Goal: Check status: Check status

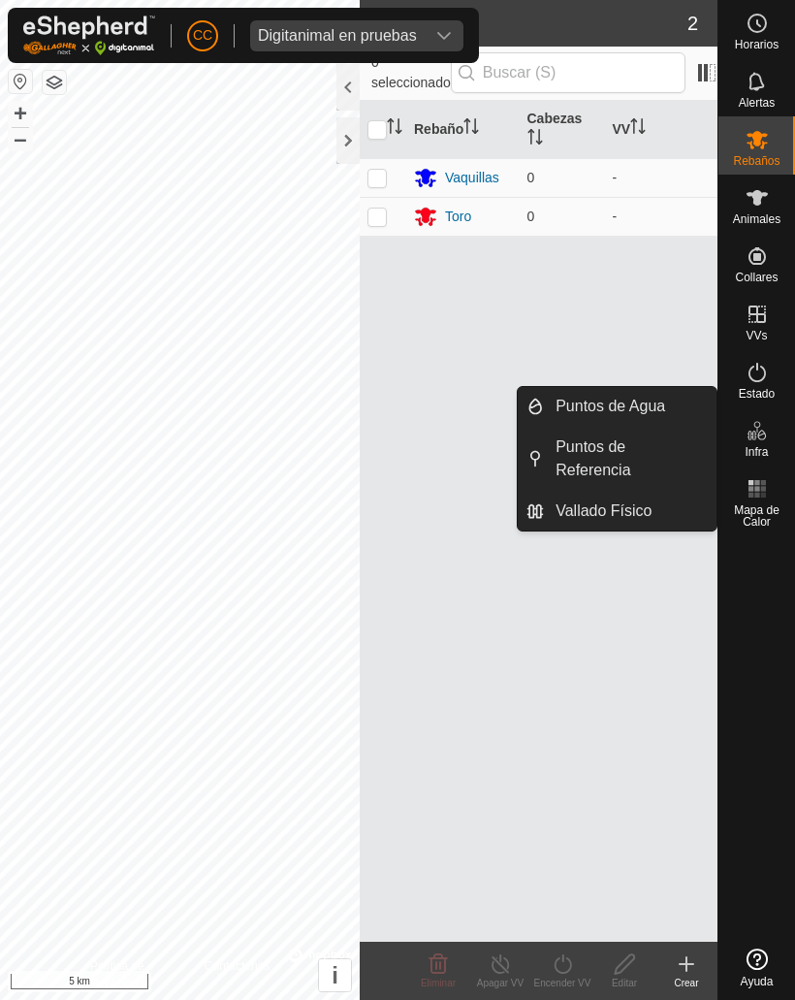
click at [575, 517] on span "Vallado Físico" at bounding box center [604, 510] width 96 height 23
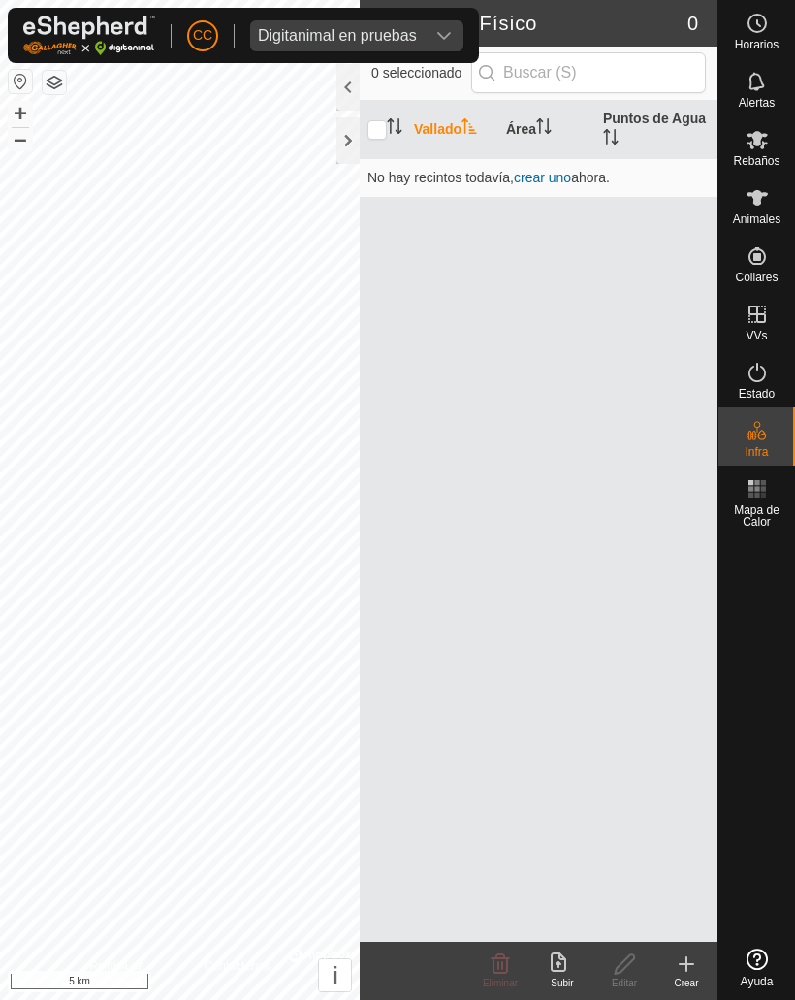
click at [688, 975] on div "Crear" at bounding box center [686, 982] width 62 height 15
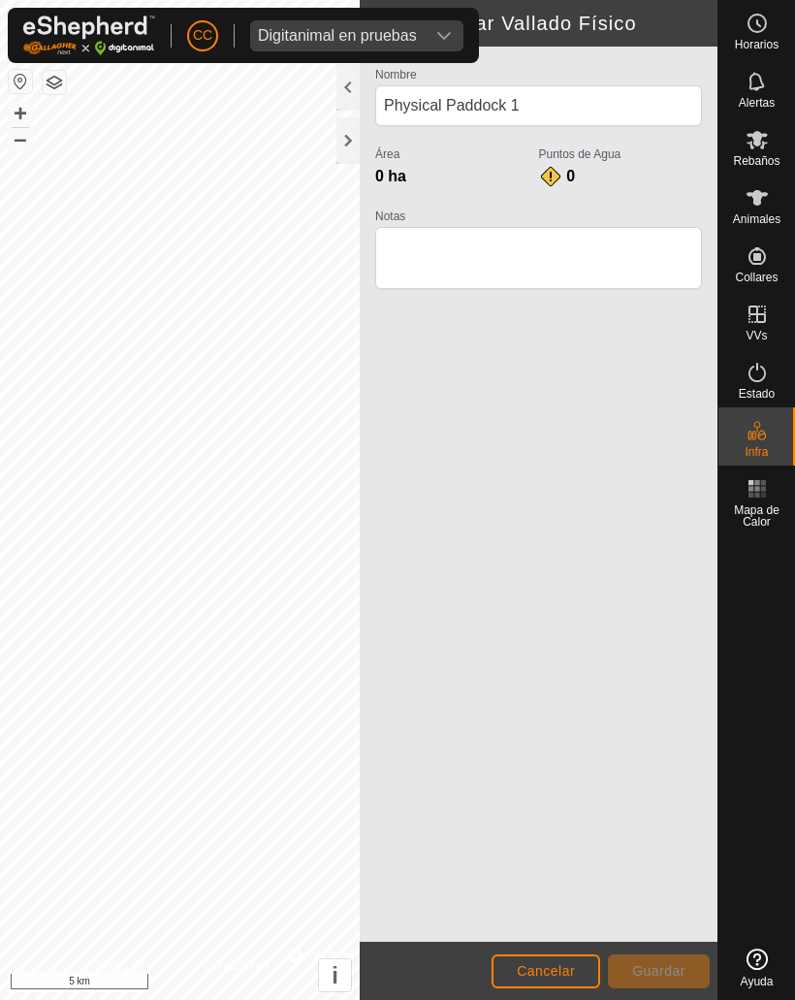
click at [558, 967] on span "Cancelar" at bounding box center [546, 971] width 58 height 16
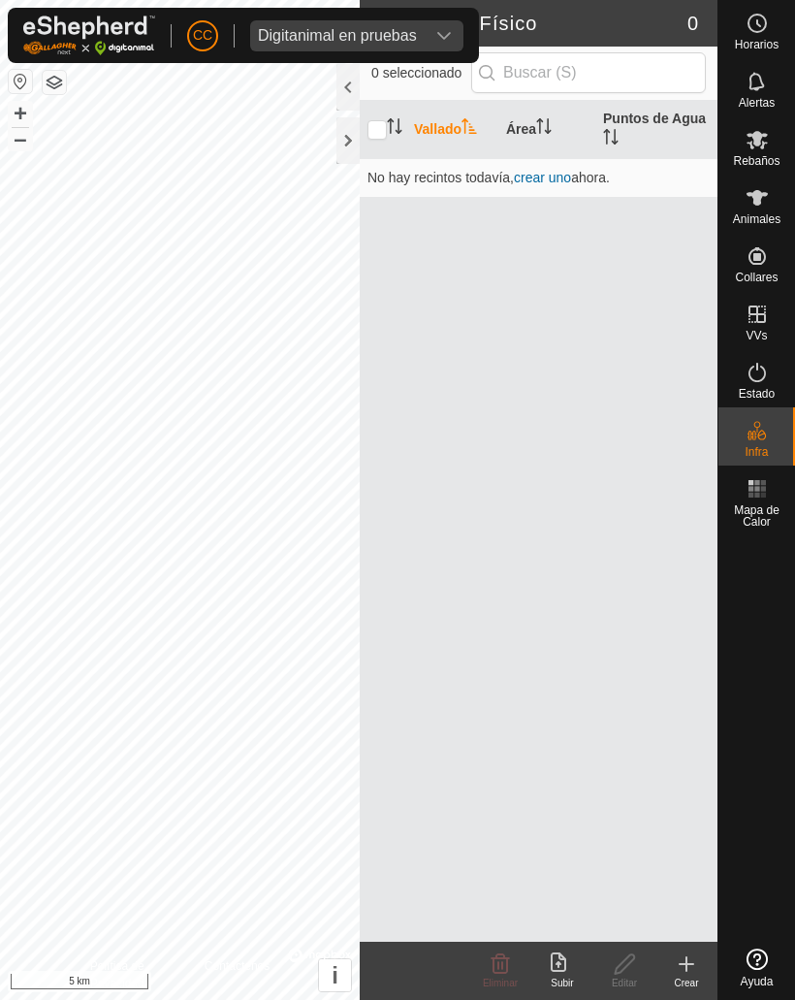
click at [558, 968] on icon at bounding box center [562, 963] width 23 height 23
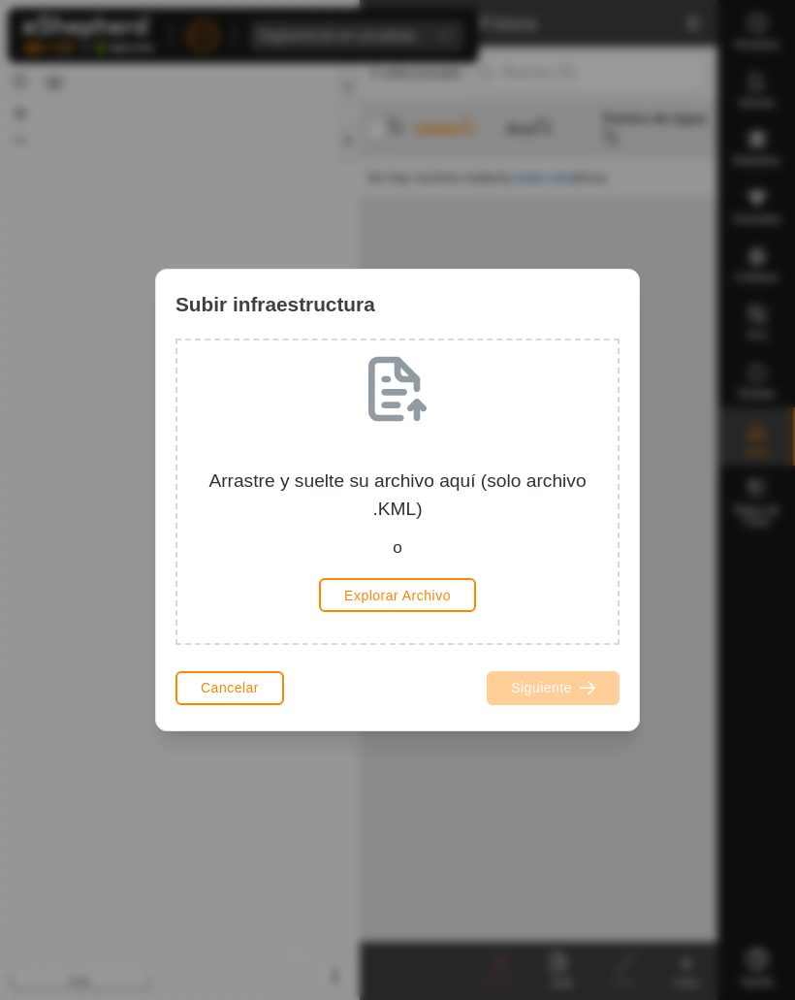
click at [238, 685] on span "Cancelar" at bounding box center [230, 688] width 58 height 16
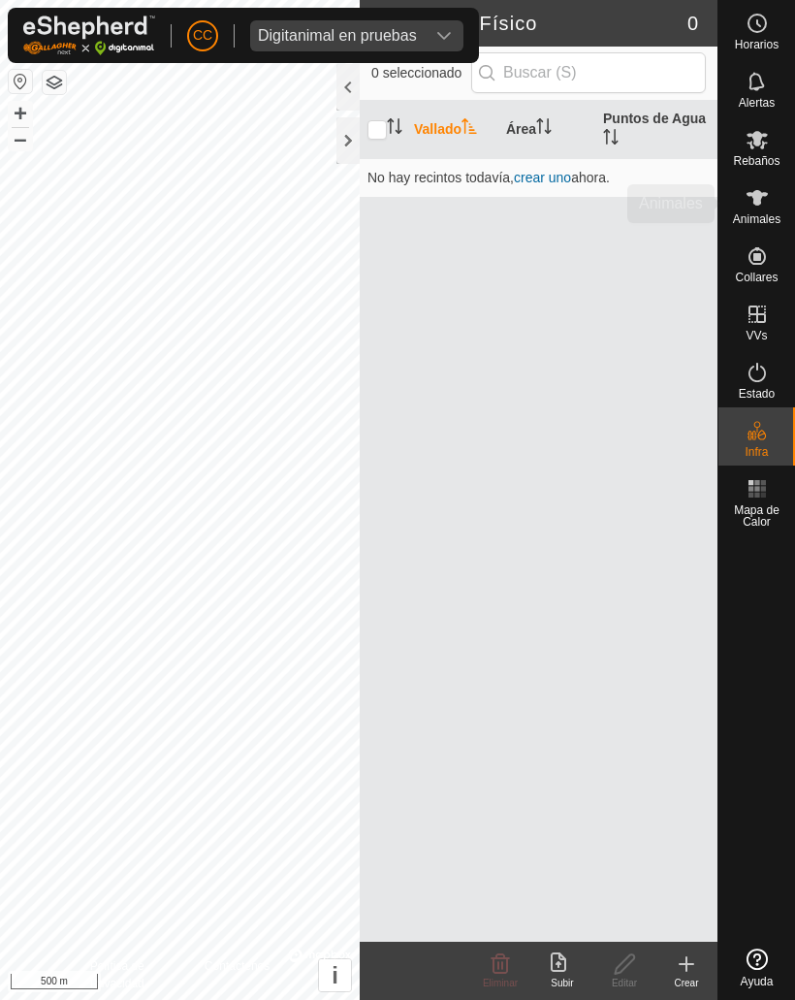
click at [754, 198] on icon at bounding box center [756, 198] width 21 height 16
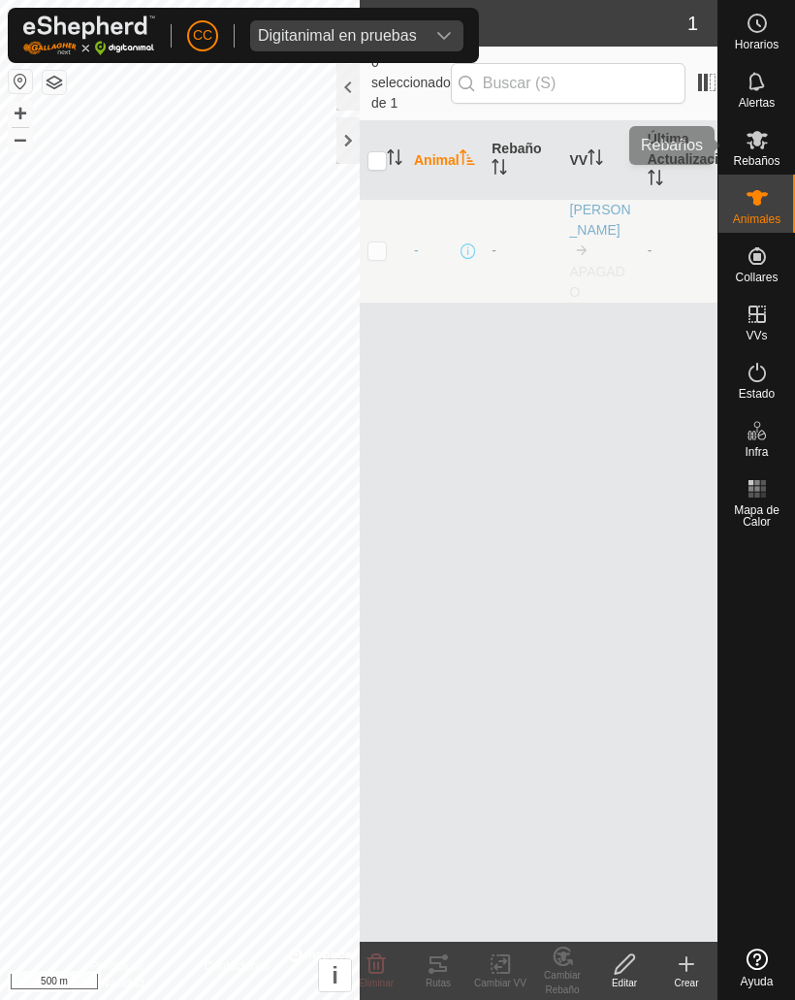
click at [754, 144] on icon at bounding box center [756, 140] width 21 height 18
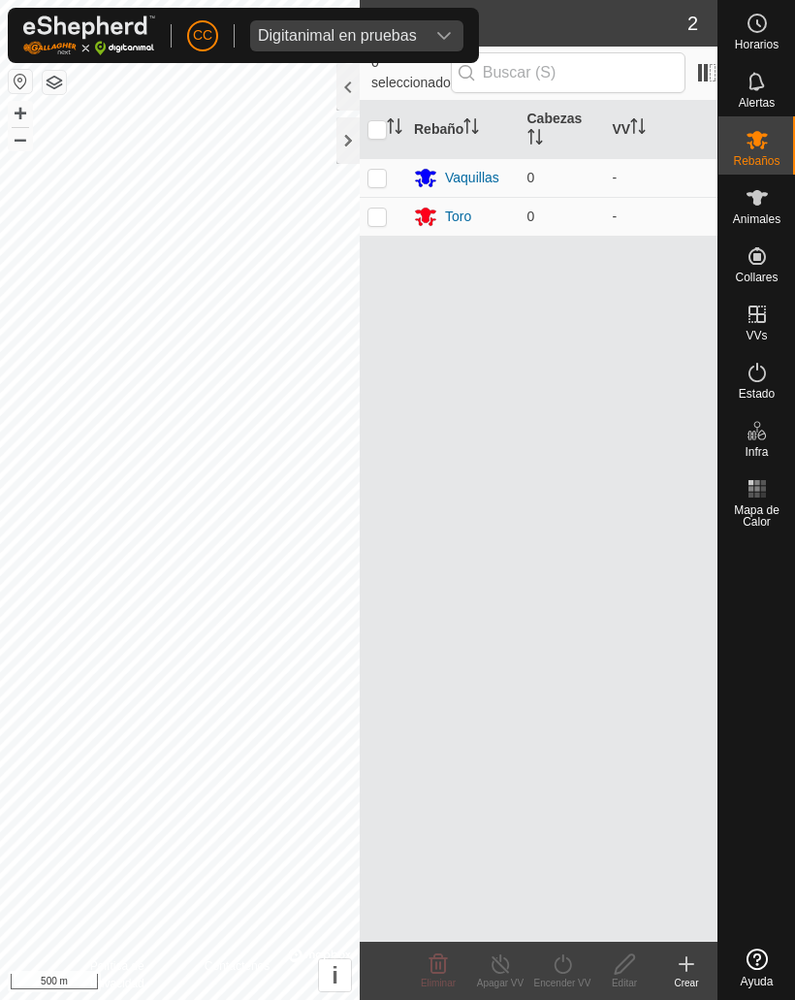
click at [362, 40] on div "Digitanimal en pruebas" at bounding box center [337, 36] width 159 height 16
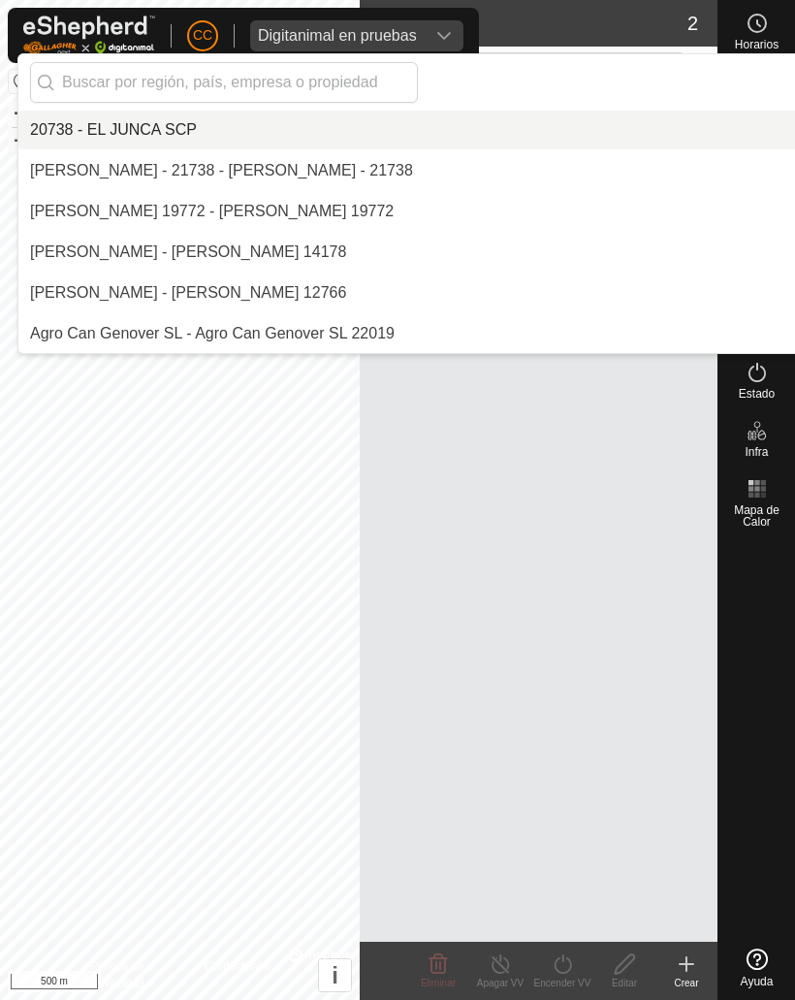
scroll to position [3787, 0]
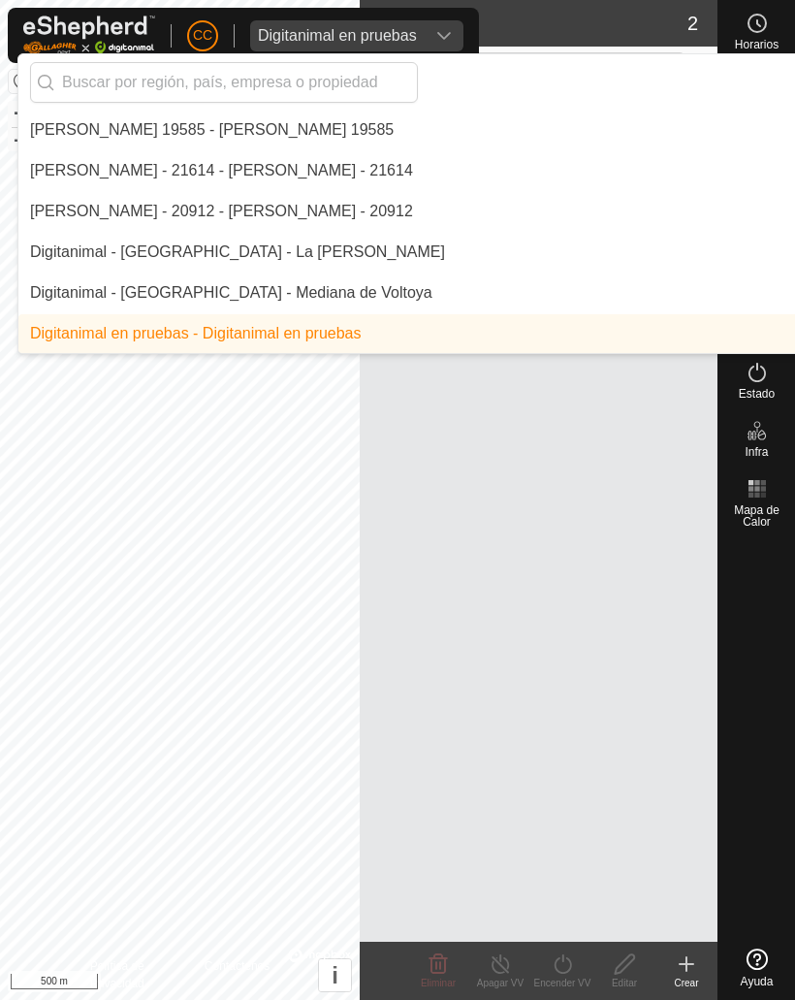
click at [118, 83] on input "text" at bounding box center [224, 82] width 388 height 41
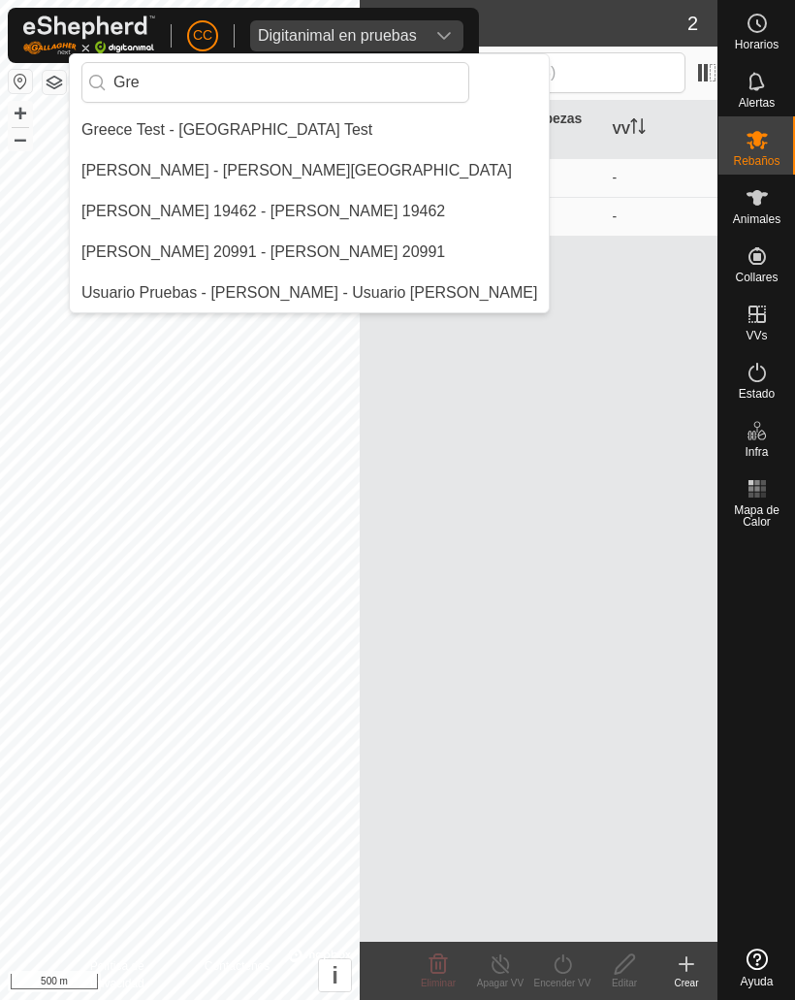
scroll to position [0, 0]
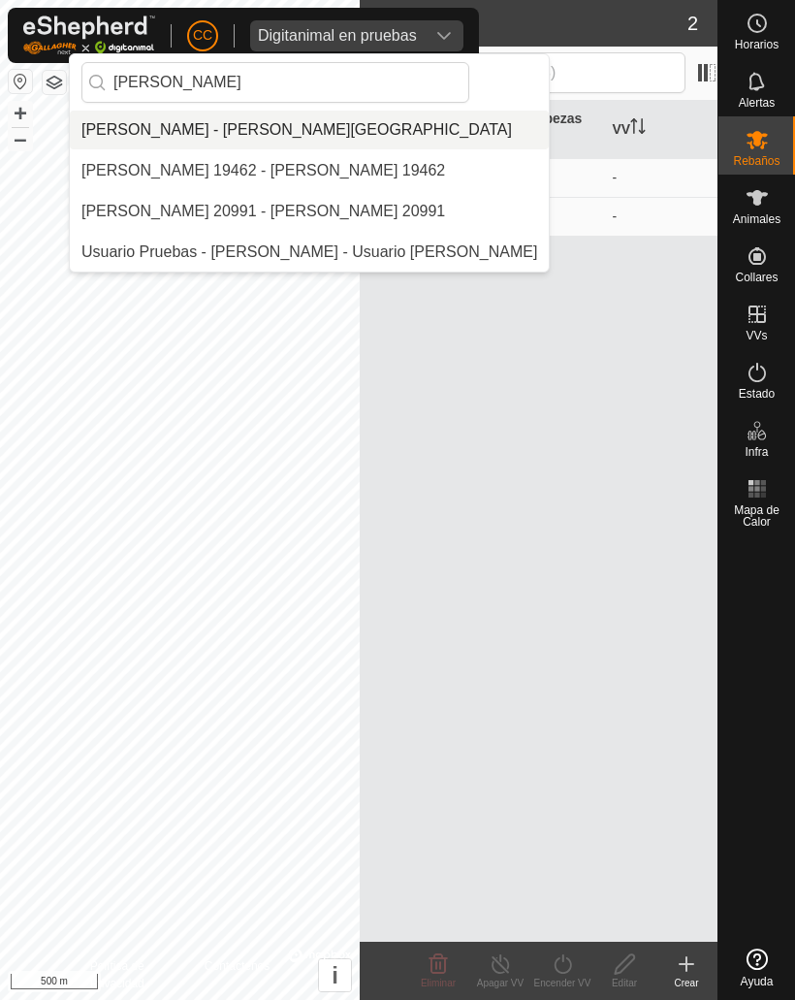
type input "[PERSON_NAME]"
click at [171, 130] on div "[PERSON_NAME] - [PERSON_NAME][GEOGRAPHIC_DATA]" at bounding box center [296, 129] width 430 height 23
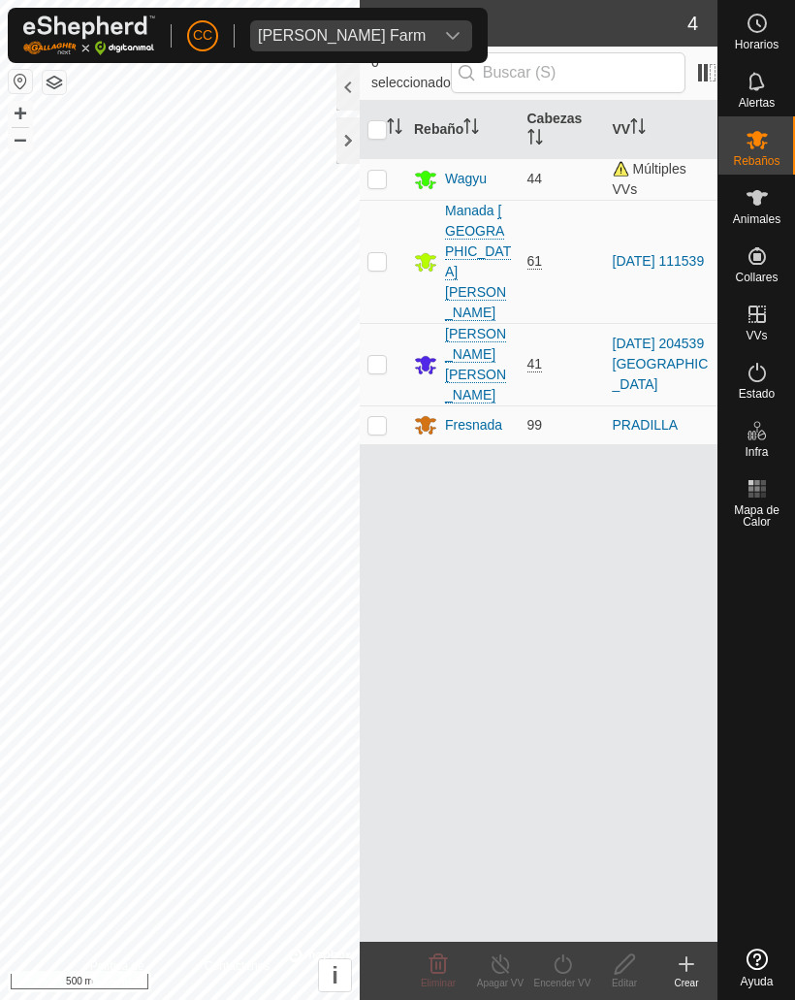
click at [336, 130] on div at bounding box center [347, 140] width 23 height 47
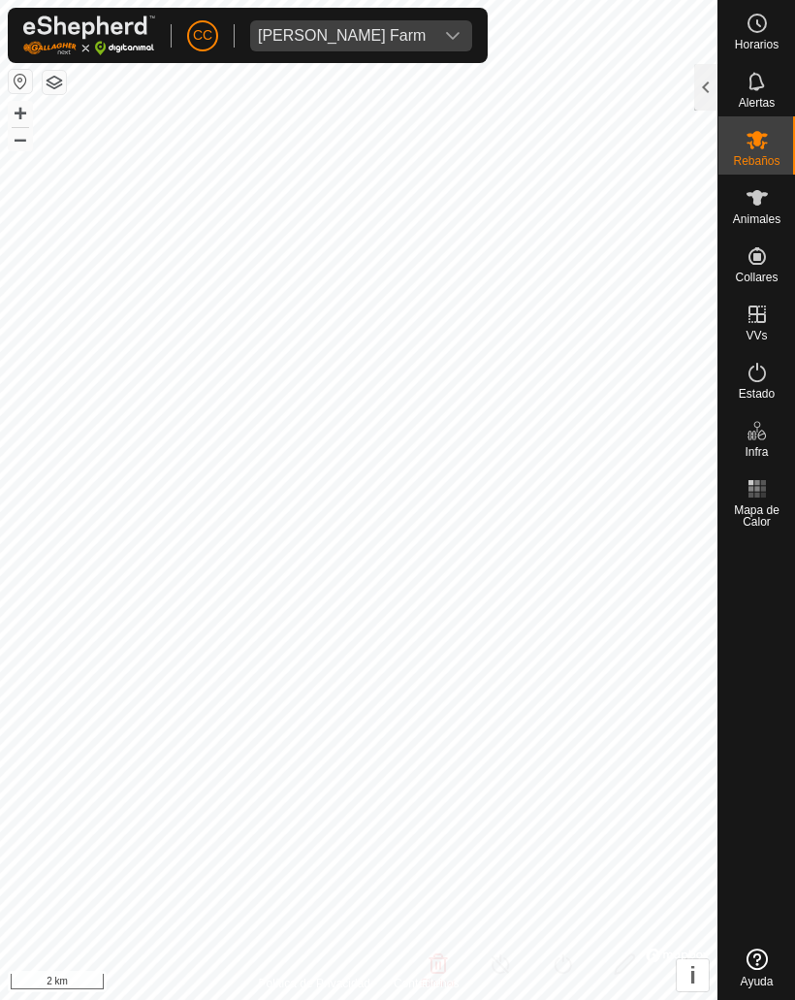
click at [712, 77] on div at bounding box center [705, 87] width 23 height 47
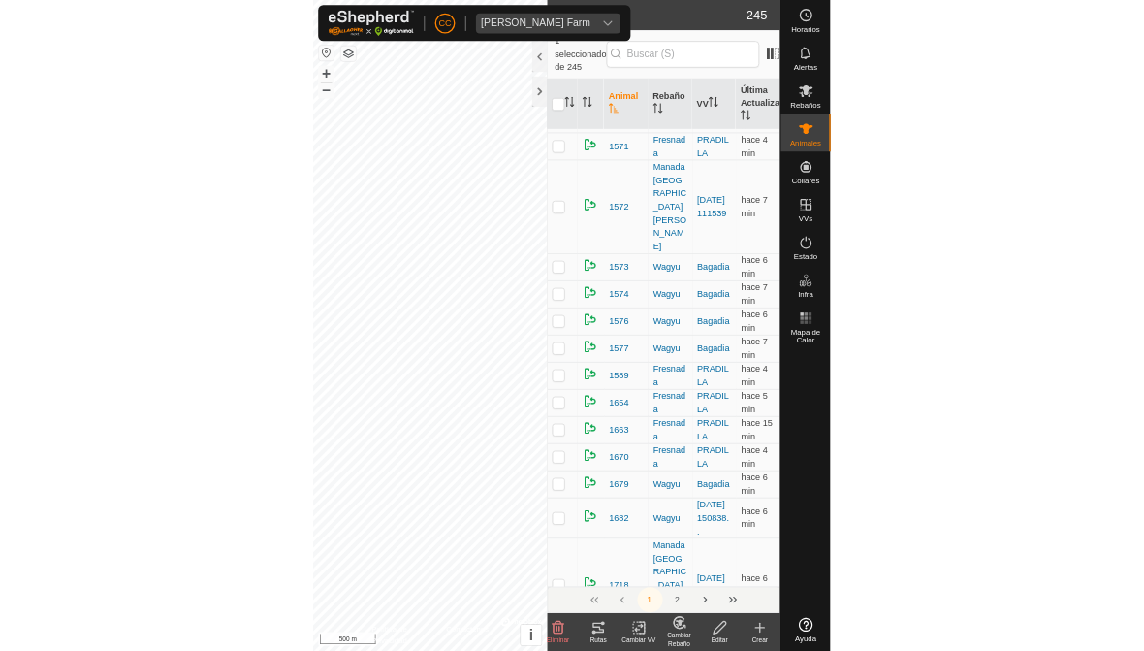
scroll to position [4847, 0]
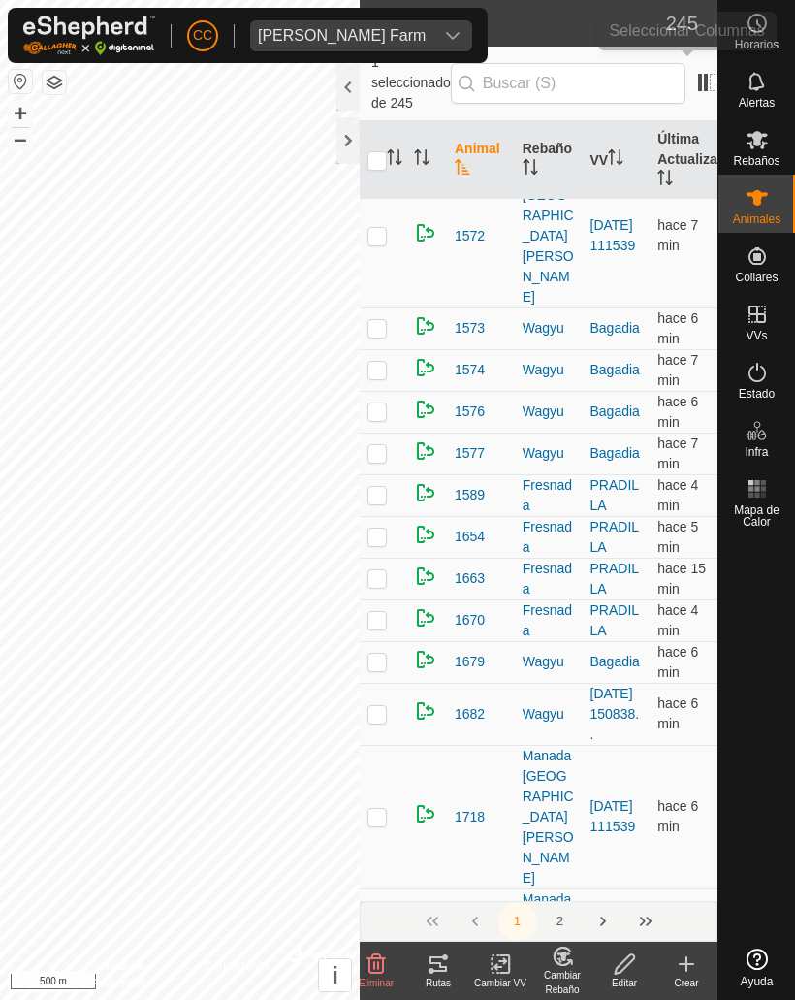
click at [695, 67] on span at bounding box center [706, 82] width 31 height 31
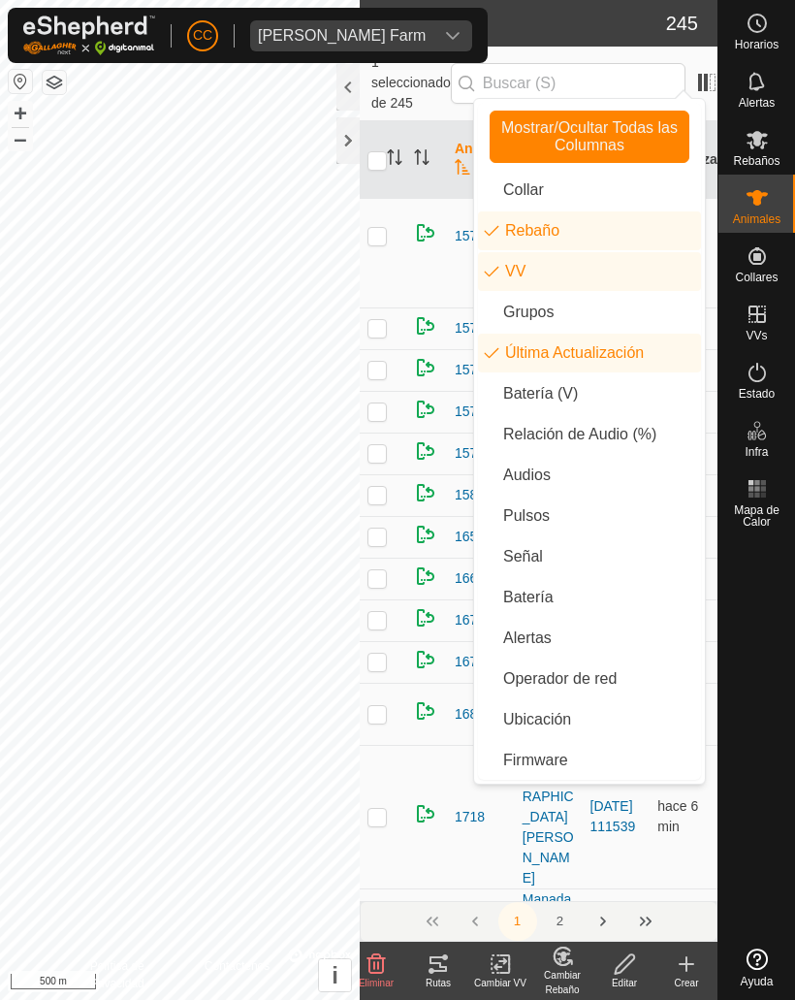
checkbox input "false"
checkbox input "true"
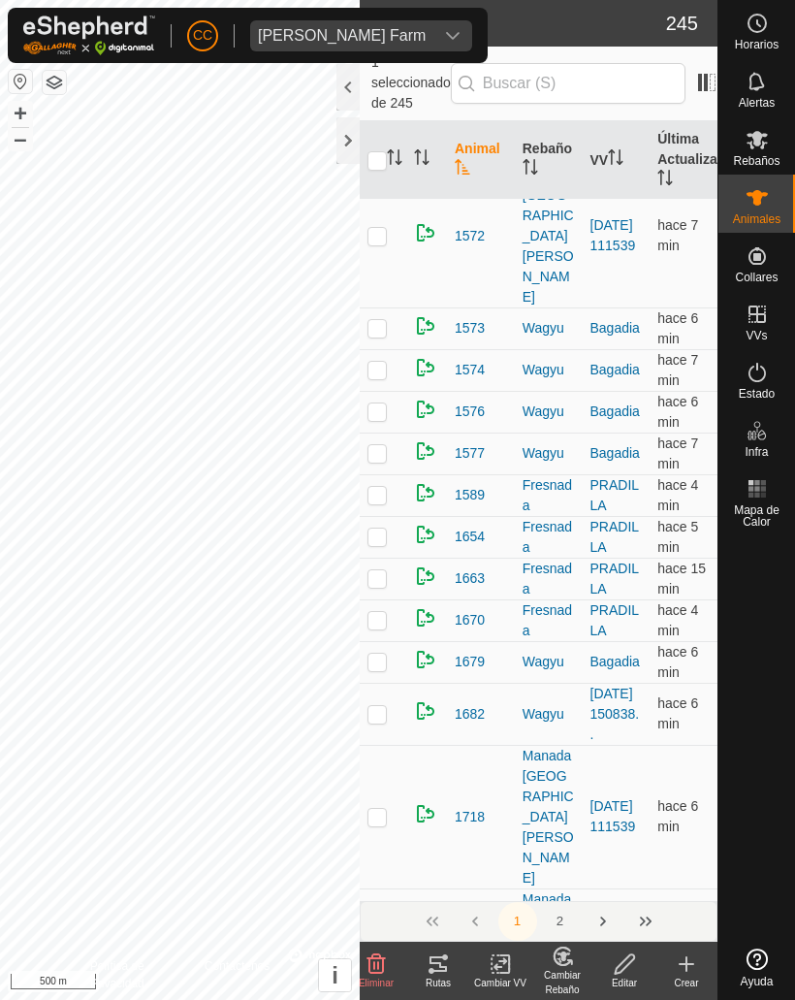
click at [444, 967] on icon at bounding box center [437, 964] width 17 height 16
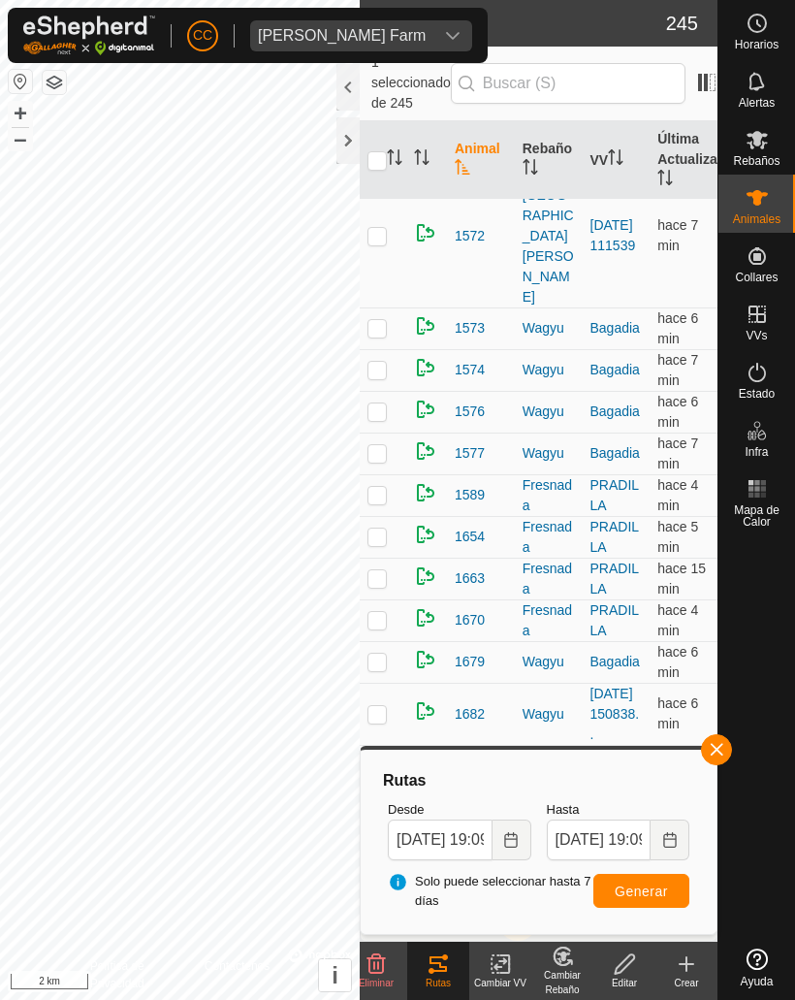
click at [722, 759] on button "button" at bounding box center [716, 749] width 31 height 31
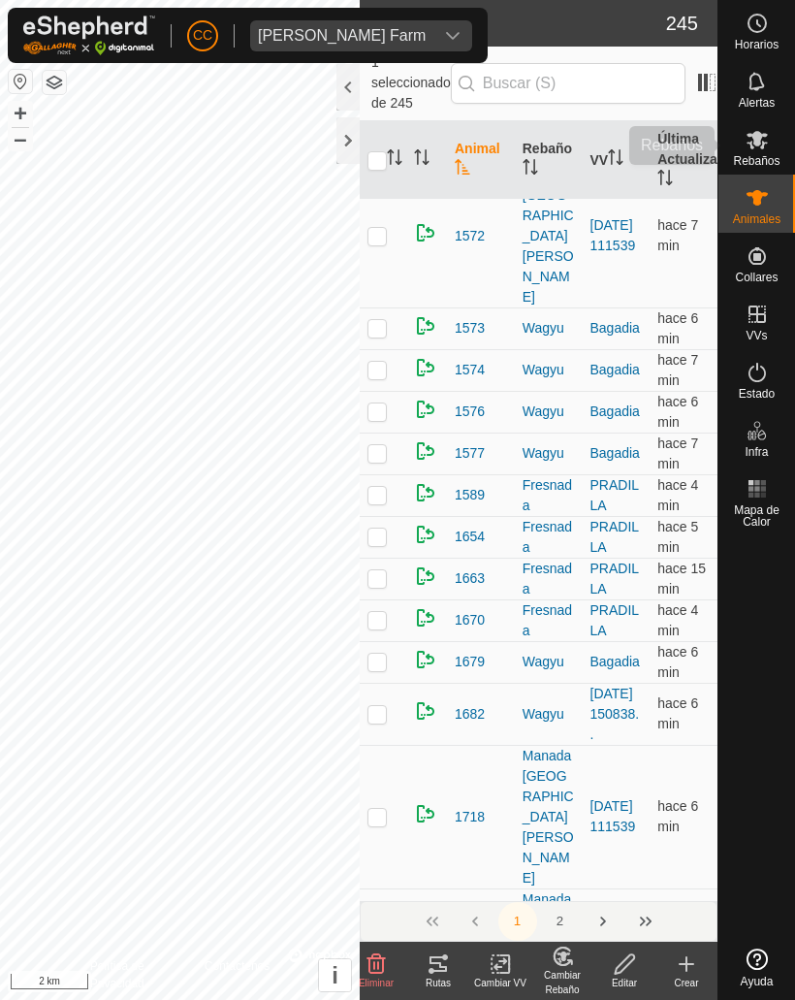
click at [759, 142] on icon at bounding box center [756, 140] width 21 height 18
